Goal: Check status: Check status

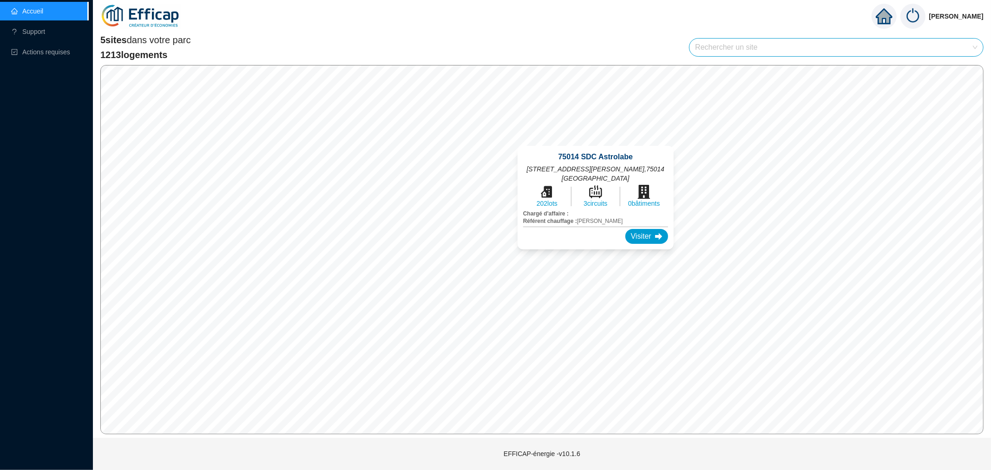
click at [596, 137] on div "75014 SDC Astrolabe [STREET_ADDRESS][PERSON_NAME] 202 lots 3 circuits 0 bâtimen…" at bounding box center [595, 198] width 178 height 126
click at [637, 229] on div "Visiter" at bounding box center [646, 236] width 43 height 15
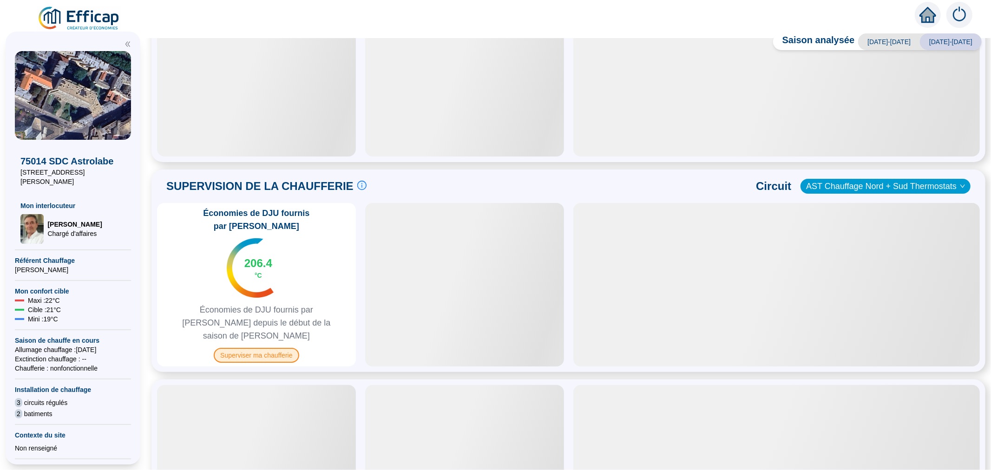
scroll to position [266, 0]
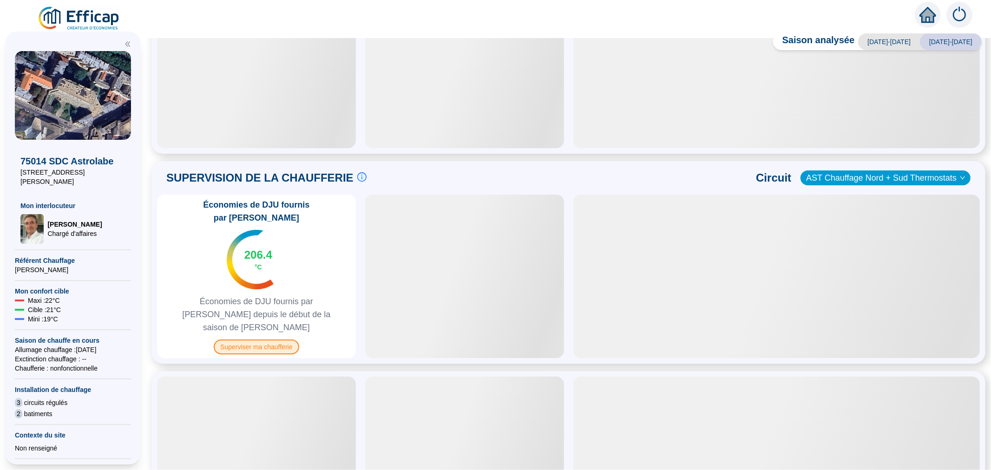
click at [260, 339] on span "Superviser ma chaufferie" at bounding box center [256, 346] width 85 height 15
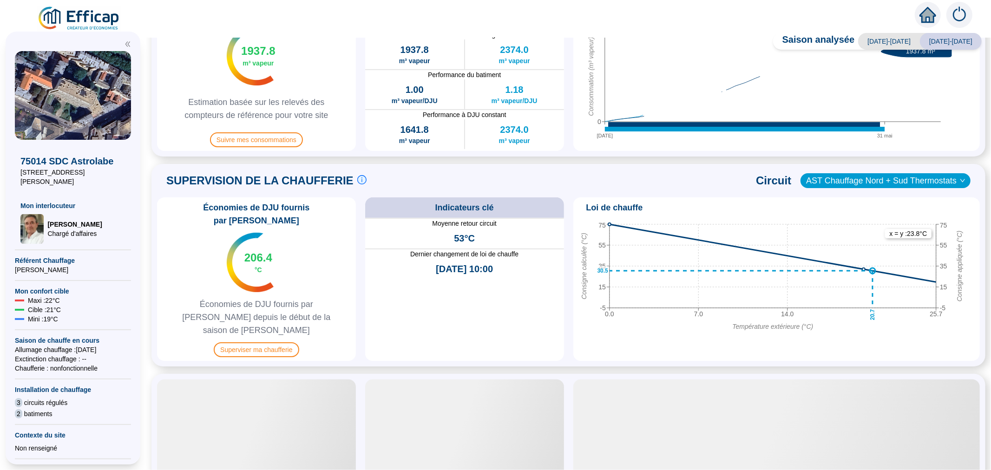
scroll to position [309, 0]
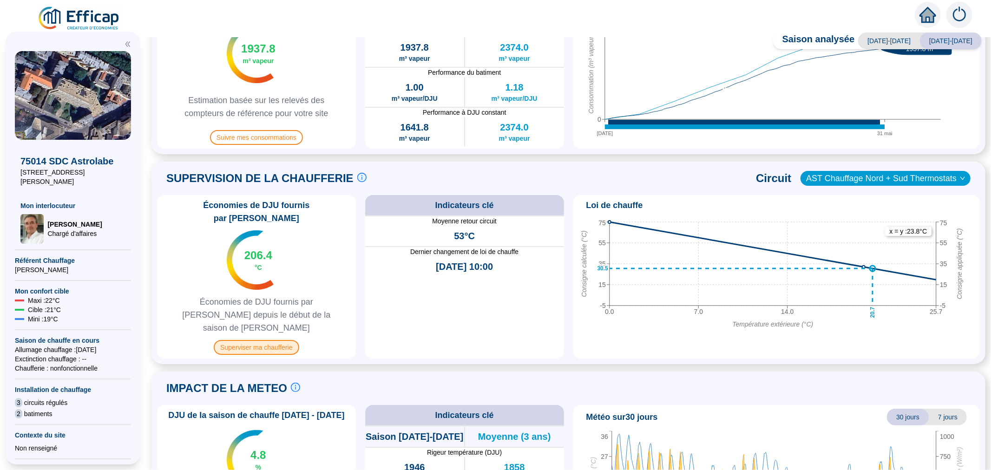
click at [267, 340] on span "Superviser ma chaufferie" at bounding box center [256, 347] width 85 height 15
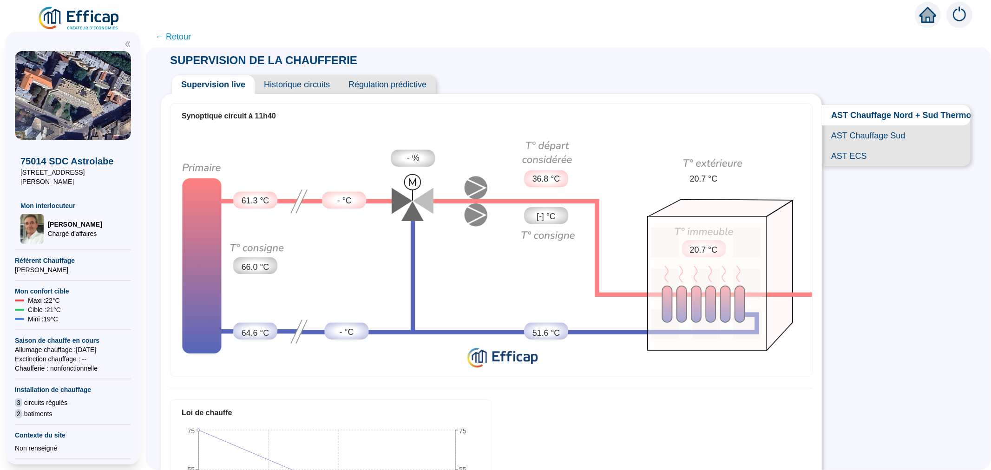
click at [313, 95] on div "Synoptique circuit à 11h40 61.3 °C 66.0 °C 64.6 °C - °C - °C - % 36.8 °C [-] °C…" at bounding box center [491, 357] width 661 height 527
click at [313, 84] on span "Historique circuits" at bounding box center [296, 84] width 85 height 19
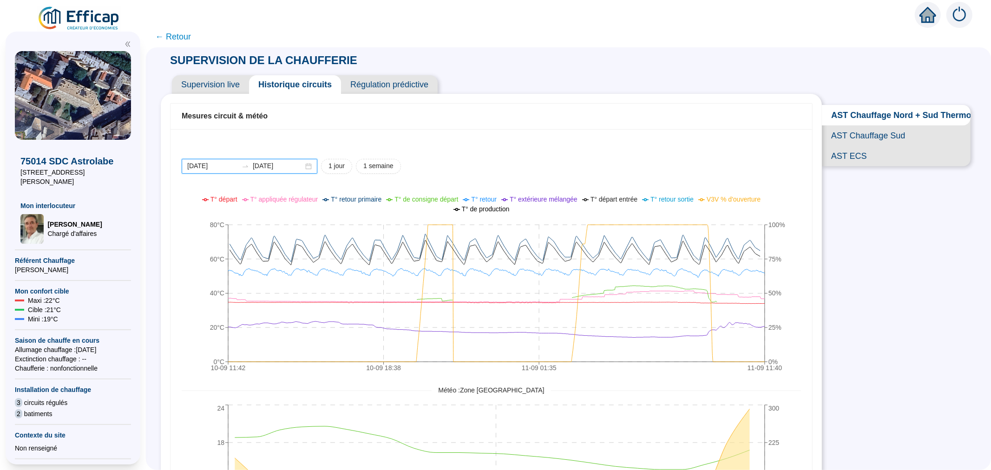
click at [217, 167] on input "2025-09-10" at bounding box center [212, 166] width 51 height 10
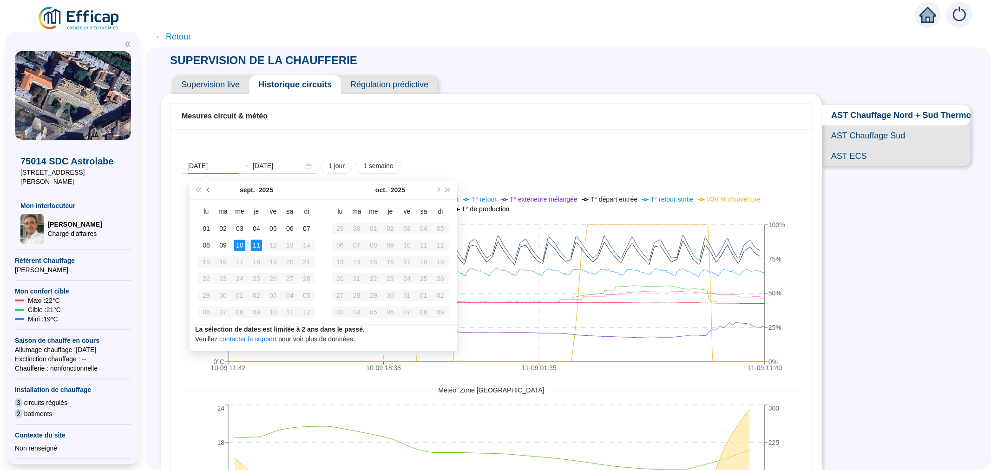
click at [207, 192] on button "Mois précédent (PageUp)" at bounding box center [208, 190] width 10 height 19
click at [210, 190] on span "Mois précédent (PageUp)" at bounding box center [209, 190] width 5 height 5
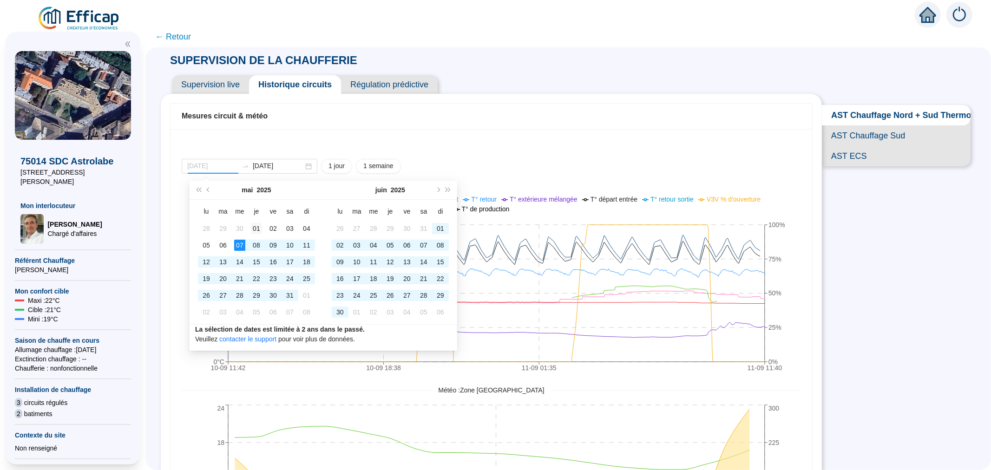
type input "[DATE]"
click at [251, 225] on div "01" at bounding box center [256, 228] width 11 height 11
type input "2025-06-30"
click at [341, 311] on div "30" at bounding box center [339, 311] width 11 height 11
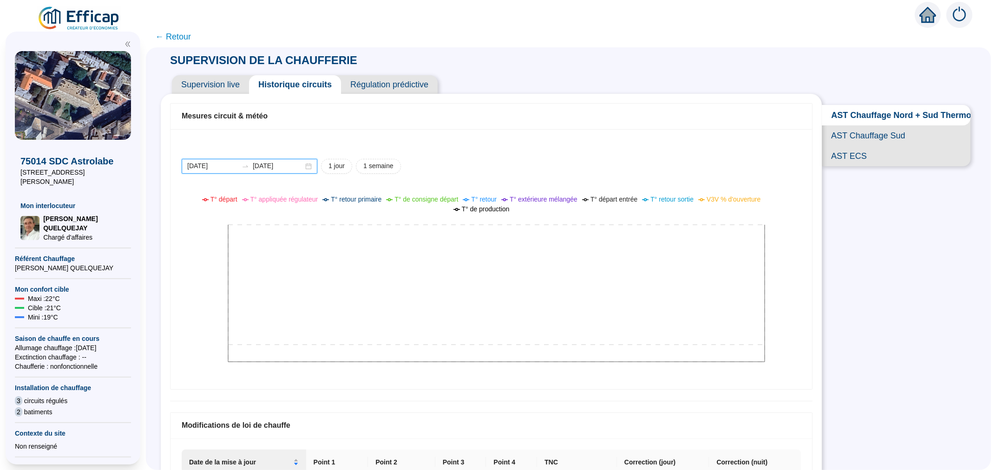
click at [238, 163] on input "[DATE]" at bounding box center [212, 166] width 51 height 10
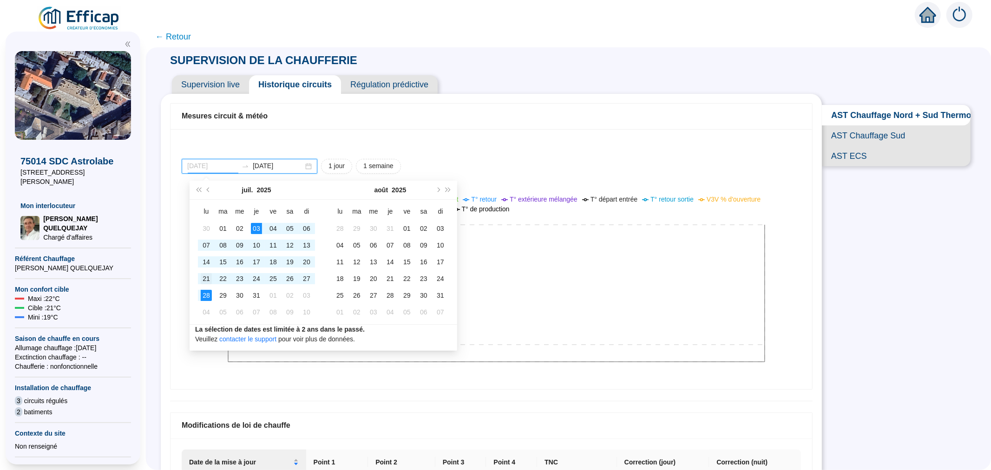
type input "2025-07-21"
click at [205, 276] on div "21" at bounding box center [206, 278] width 11 height 11
click at [206, 188] on button "Mois précédent (PageUp)" at bounding box center [208, 190] width 10 height 19
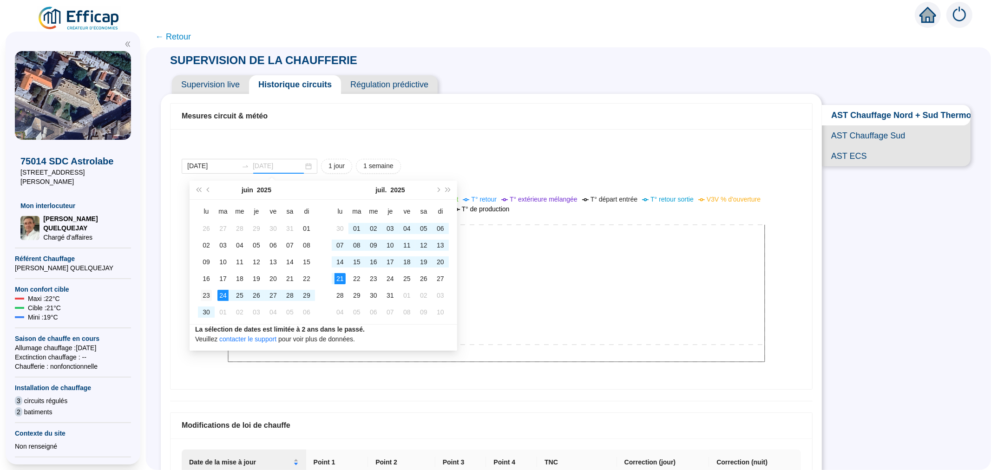
type input "2025-06-23"
click at [202, 294] on div "23" at bounding box center [206, 295] width 11 height 11
type input "2025-06-23"
type input "2025-07-21"
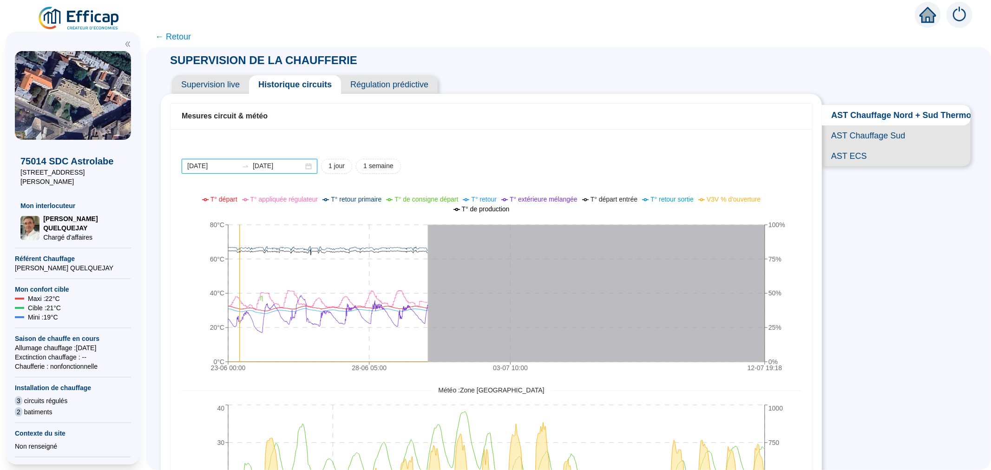
click at [223, 167] on input "2025-06-23" at bounding box center [212, 166] width 51 height 10
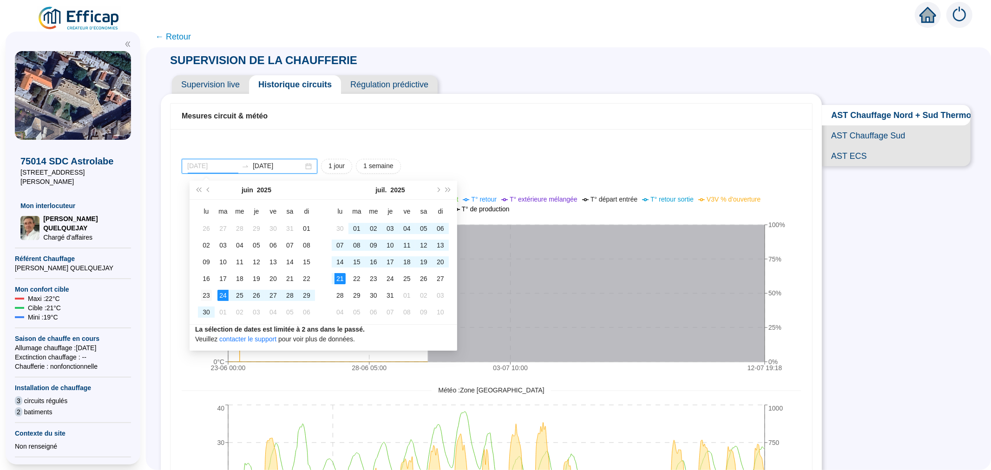
type input "2025-06-23"
click at [203, 294] on div "23" at bounding box center [206, 295] width 11 height 11
type input "2025-07-31"
click at [385, 296] on div "31" at bounding box center [390, 295] width 11 height 11
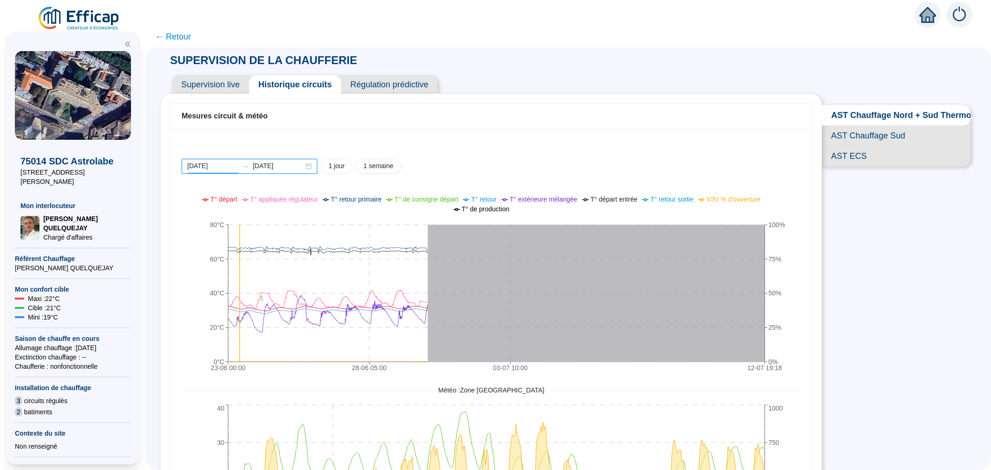
click at [209, 168] on input "2025-06-23" at bounding box center [212, 166] width 51 height 10
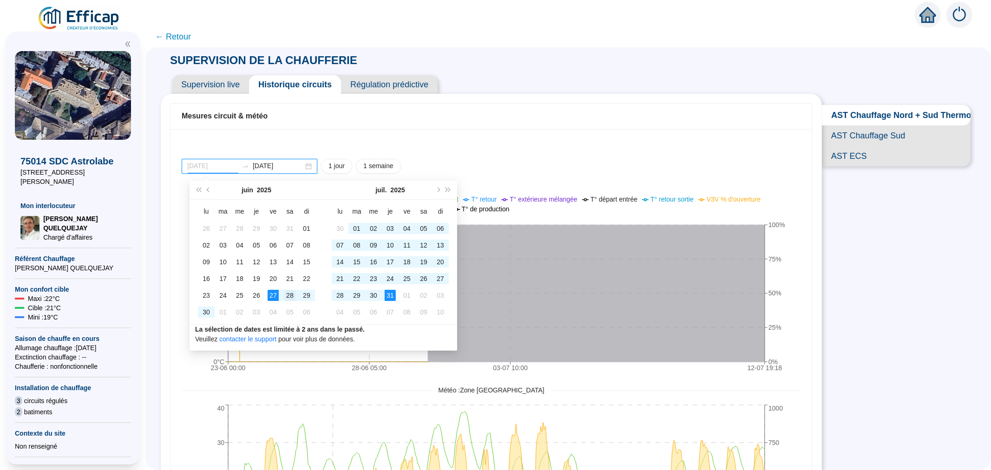
type input "2025-06-28"
click at [285, 295] on div "28" at bounding box center [289, 295] width 11 height 11
click at [282, 168] on input "2025-07-31" at bounding box center [278, 166] width 51 height 10
click at [313, 168] on div "2025-06-28 2025-07-31" at bounding box center [250, 166] width 136 height 15
click at [287, 166] on input "2025-07-31" at bounding box center [278, 166] width 51 height 10
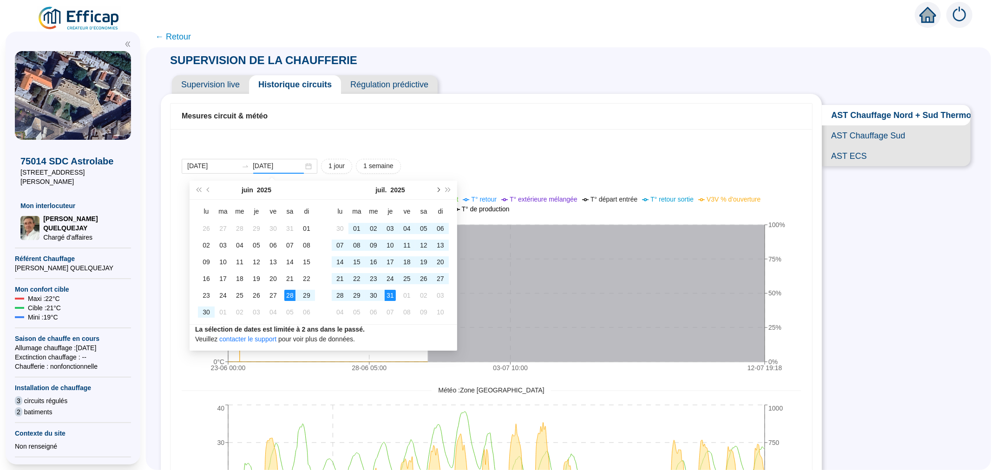
click at [437, 193] on button "Mois suivant (PageDown)" at bounding box center [437, 190] width 10 height 19
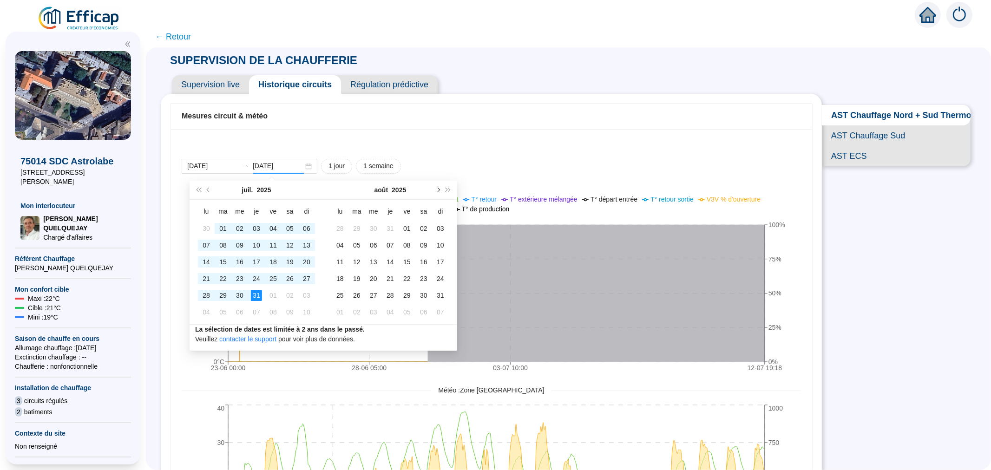
click at [436, 189] on span "Mois suivant (PageDown)" at bounding box center [437, 190] width 5 height 5
type input "2025-09-08"
click at [344, 246] on div "08" at bounding box center [339, 245] width 11 height 11
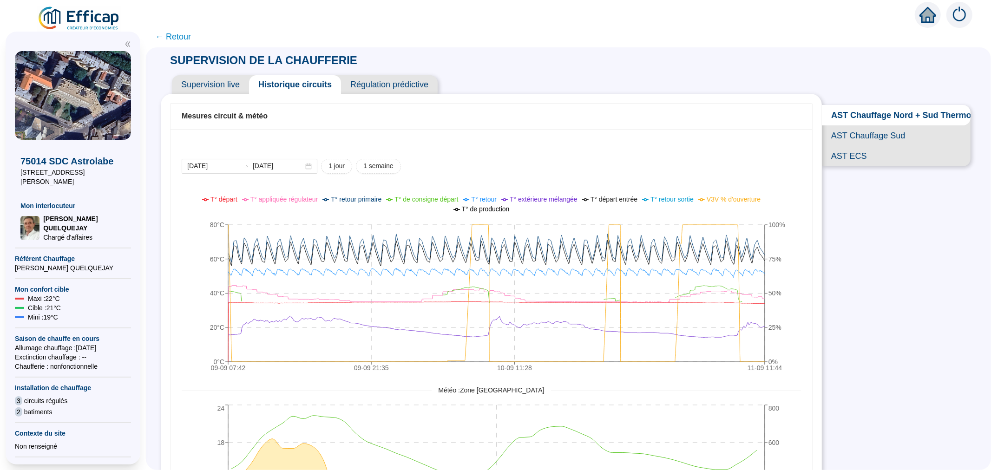
click at [845, 166] on span "AST ECS" at bounding box center [895, 156] width 149 height 20
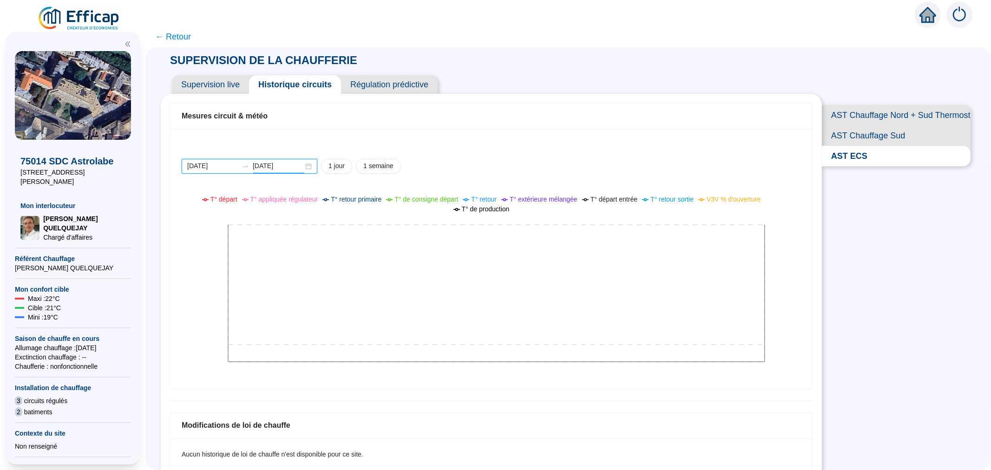
click at [212, 167] on input "[DATE]" at bounding box center [212, 166] width 51 height 10
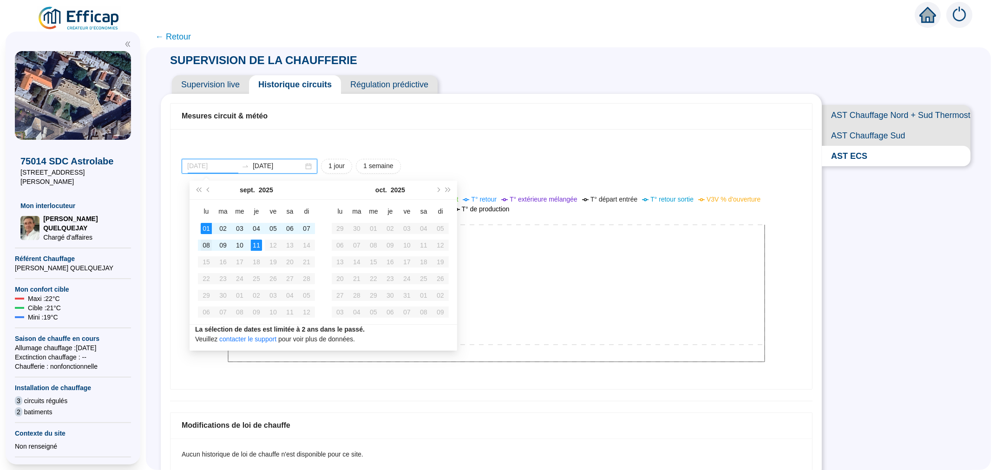
type input "[DATE]"
click at [206, 241] on div "08" at bounding box center [206, 245] width 11 height 11
type input "[DATE]"
click at [254, 242] on div "11" at bounding box center [256, 245] width 11 height 11
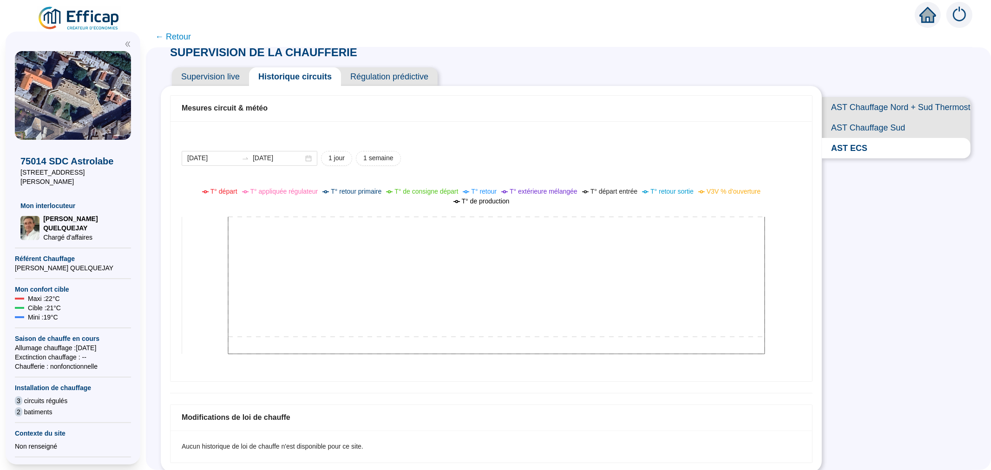
scroll to position [10, 0]
click at [845, 156] on span "AST ECS" at bounding box center [895, 146] width 149 height 20
click at [230, 157] on input "2025-09-08" at bounding box center [212, 156] width 51 height 10
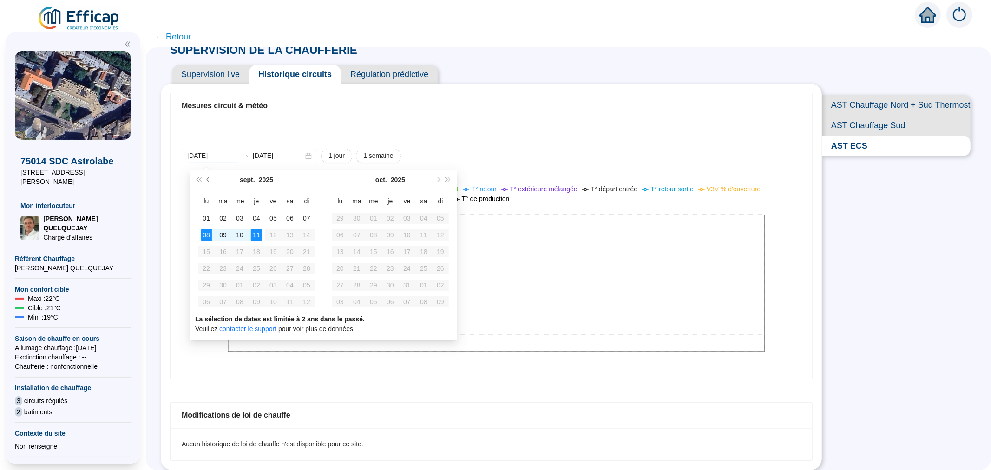
click at [210, 179] on button "Mois précédent (PageUp)" at bounding box center [208, 179] width 10 height 19
click at [210, 179] on span "Mois précédent (PageUp)" at bounding box center [209, 179] width 5 height 5
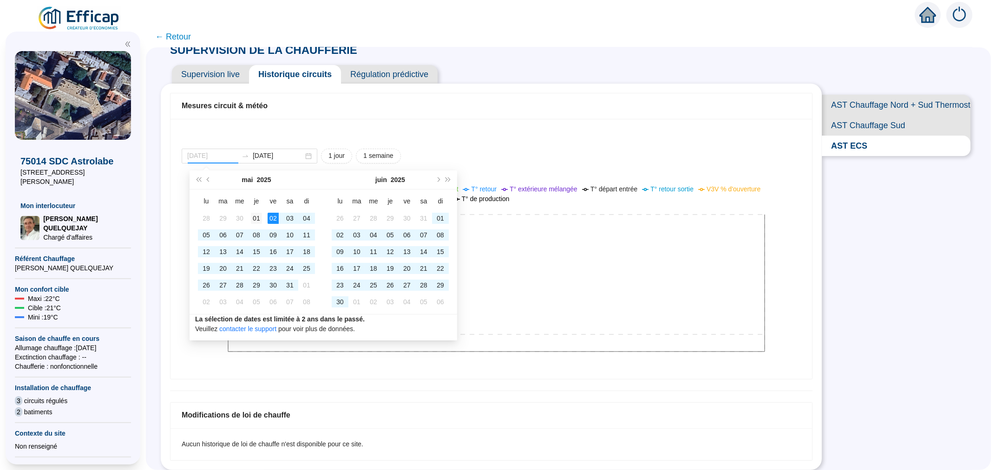
type input "[DATE]"
click at [253, 215] on div "01" at bounding box center [256, 218] width 11 height 11
click at [288, 156] on input "2025-09-11" at bounding box center [278, 156] width 51 height 10
click at [437, 179] on span "Mois suivant (PageDown)" at bounding box center [437, 179] width 5 height 5
click at [438, 179] on span "Mois suivant (PageDown)" at bounding box center [437, 179] width 5 height 5
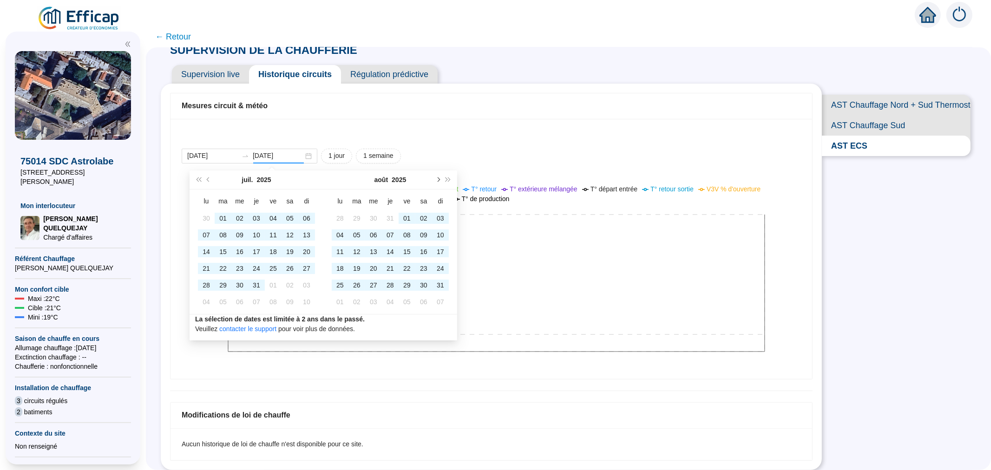
click at [438, 179] on span "Mois suivant (PageDown)" at bounding box center [437, 179] width 5 height 5
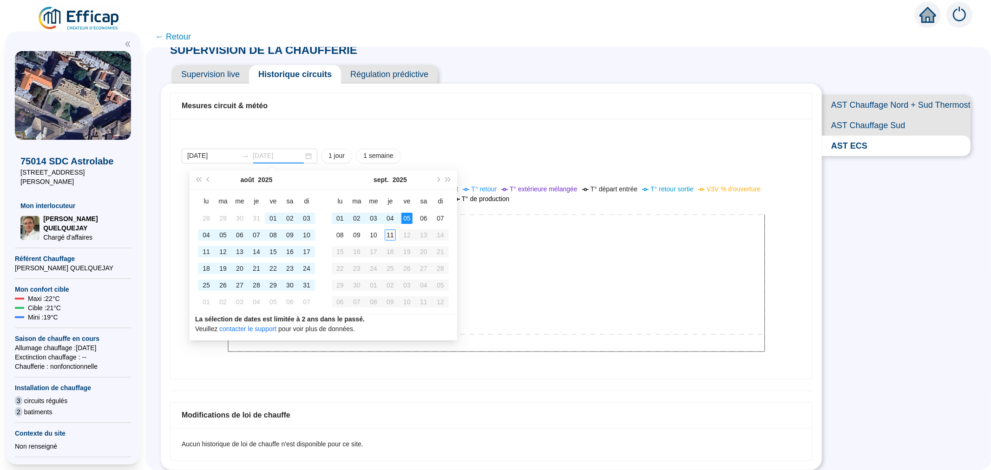
type input "2025-09-11"
click at [396, 229] on td "11" at bounding box center [390, 235] width 17 height 17
